Goal: Task Accomplishment & Management: Complete application form

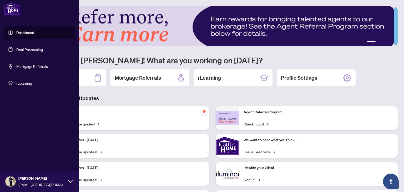
click at [34, 35] on link "Dashboard" at bounding box center [25, 32] width 18 height 5
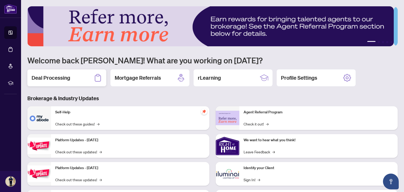
click at [72, 77] on div "Deal Processing" at bounding box center [66, 77] width 79 height 17
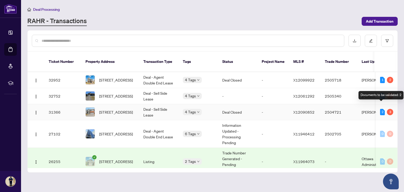
click at [380, 109] on div "2" at bounding box center [382, 112] width 5 height 6
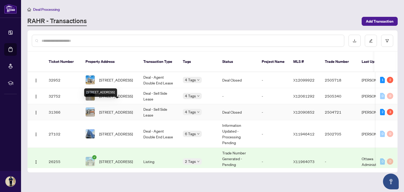
click at [133, 109] on span "[STREET_ADDRESS]" at bounding box center [116, 112] width 34 height 6
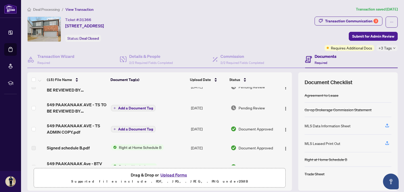
scroll to position [107, 0]
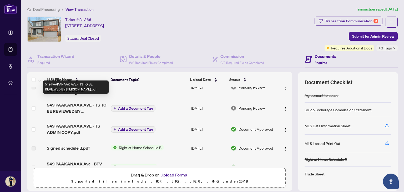
click at [83, 103] on span "549 PAAKANAAK AVE - TS TO BE REVIEWED BY [PERSON_NAME].pdf" at bounding box center [77, 108] width 60 height 13
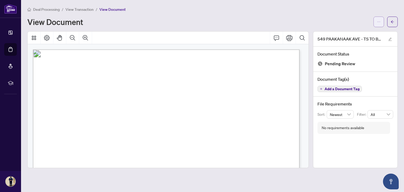
click at [378, 22] on icon "ellipsis" at bounding box center [379, 22] width 4 height 4
click at [356, 32] on span "Download" at bounding box center [360, 33] width 40 height 6
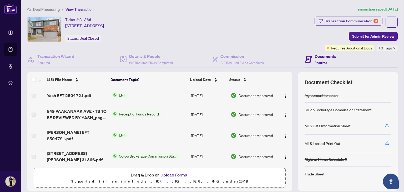
click at [174, 173] on button "Upload Forms" at bounding box center [174, 174] width 30 height 7
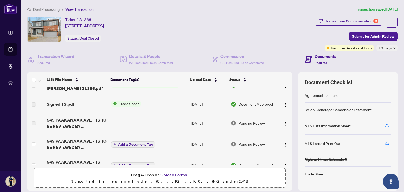
scroll to position [72, 0]
click at [173, 175] on button "Upload Forms" at bounding box center [174, 174] width 30 height 7
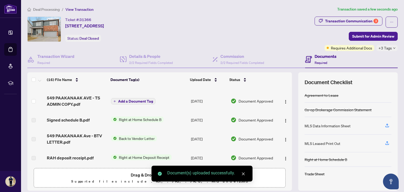
scroll to position [196, 0]
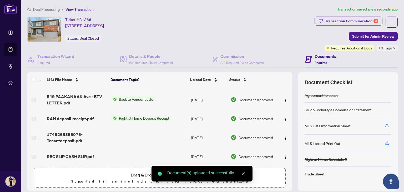
click at [295, 37] on div "Ticket #: 31366 [STREET_ADDRESS] Status: Deal Closed" at bounding box center [169, 29] width 285 height 25
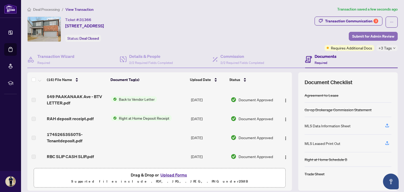
click at [366, 34] on span "Submit for Admin Review" at bounding box center [373, 36] width 42 height 8
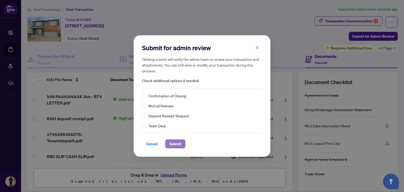
click at [172, 144] on span "Submit" at bounding box center [175, 144] width 12 height 8
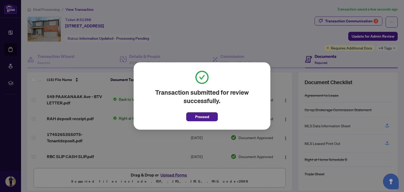
click at [235, 37] on div "Transaction submitted for review successfully. Proceed Cancel OK" at bounding box center [202, 96] width 404 height 192
click at [203, 117] on span "Proceed" at bounding box center [202, 117] width 14 height 8
